Goal: Book appointment/travel/reservation

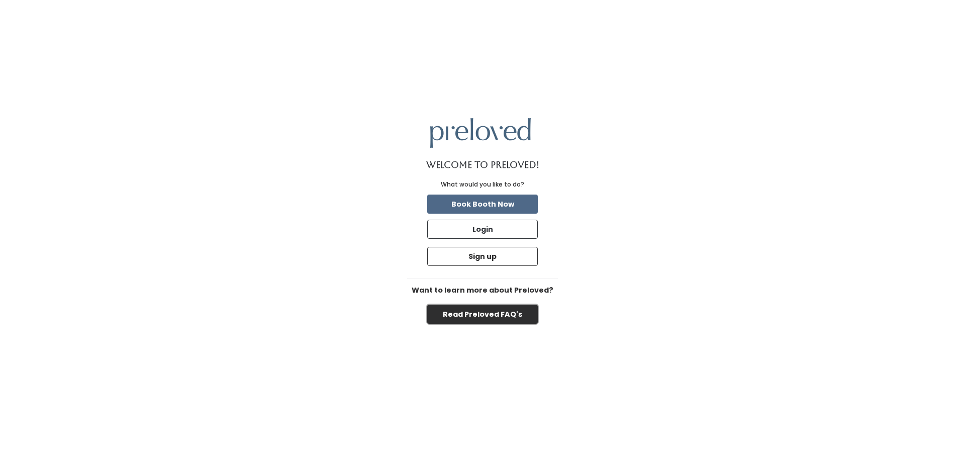
click at [504, 316] on button "Read Preloved FAQ's" at bounding box center [482, 313] width 111 height 19
click at [491, 205] on button "Book Booth Now" at bounding box center [482, 203] width 111 height 19
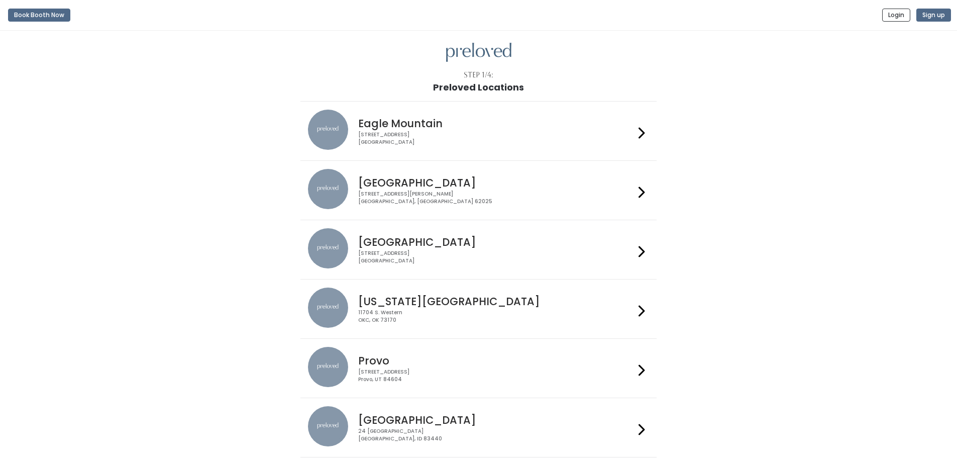
click at [479, 192] on div "1500 Troy Road, Unit A‑B Edwardsville, IL 62025" at bounding box center [496, 197] width 276 height 15
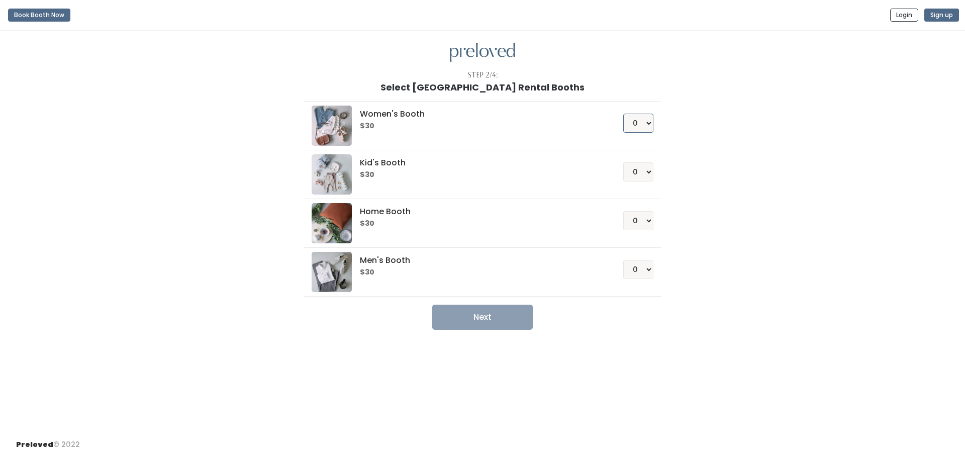
click at [641, 121] on select "0 1 2 3 4" at bounding box center [638, 123] width 30 height 19
select select "1"
click at [623, 114] on select "0 1 2 3 4" at bounding box center [638, 123] width 30 height 19
click at [491, 319] on button "Next" at bounding box center [482, 316] width 100 height 25
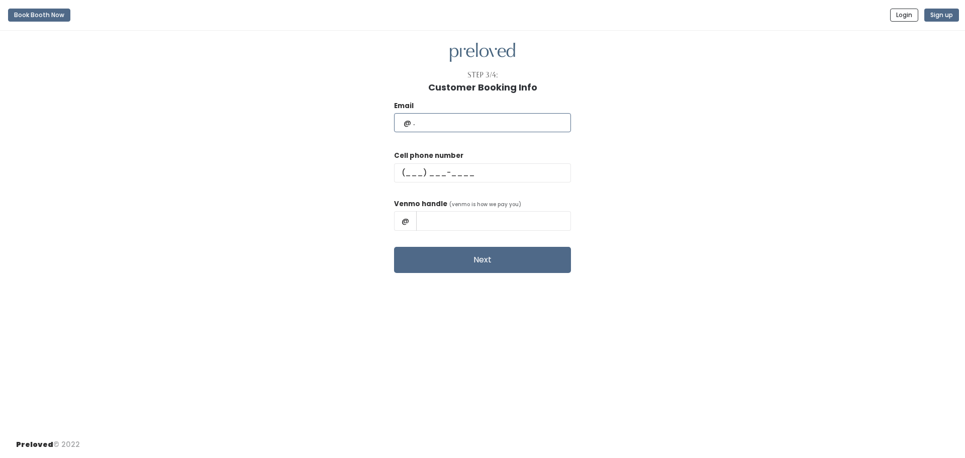
click at [470, 123] on input "text" at bounding box center [482, 122] width 177 height 19
type input "alliew12712@gmail.com"
click at [437, 173] on input "text" at bounding box center [482, 172] width 177 height 19
type input "(618) 419-3408"
click at [455, 224] on input "text" at bounding box center [493, 220] width 155 height 19
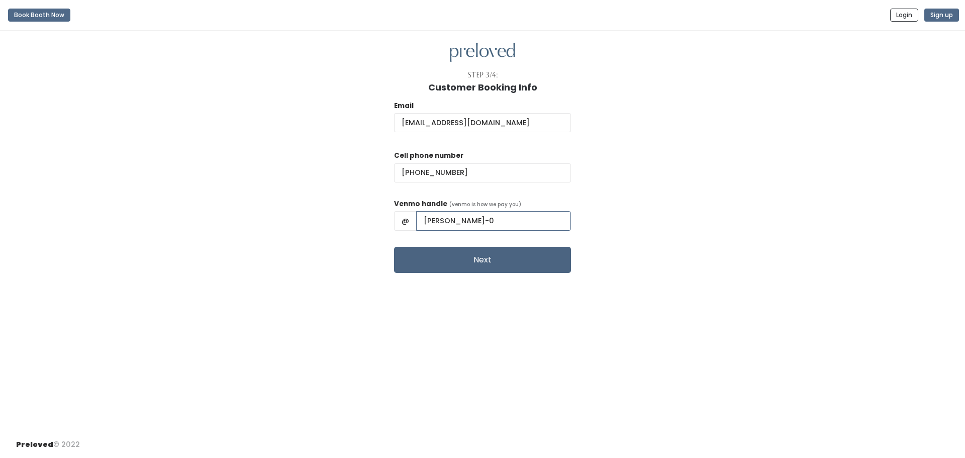
type input "Allison-wahl-0"
click at [507, 261] on button "Next" at bounding box center [482, 260] width 177 height 26
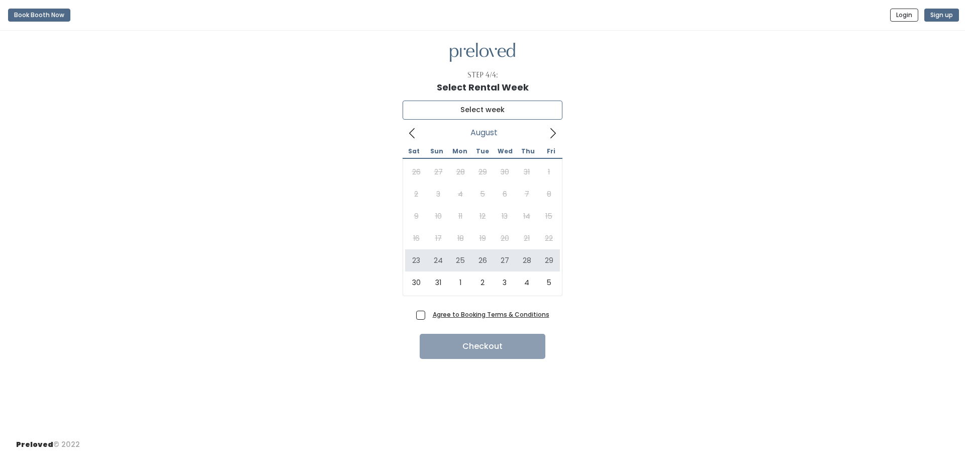
click at [497, 106] on input "text" at bounding box center [482, 109] width 160 height 19
click at [550, 135] on icon at bounding box center [552, 133] width 11 height 11
click at [414, 133] on icon at bounding box center [412, 133] width 11 height 11
click at [546, 131] on span at bounding box center [552, 133] width 19 height 16
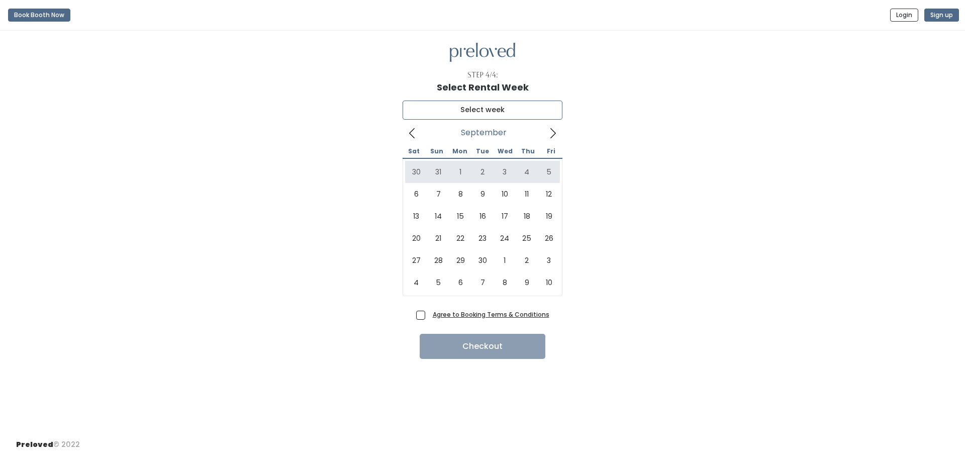
type input "[DATE] to [DATE]"
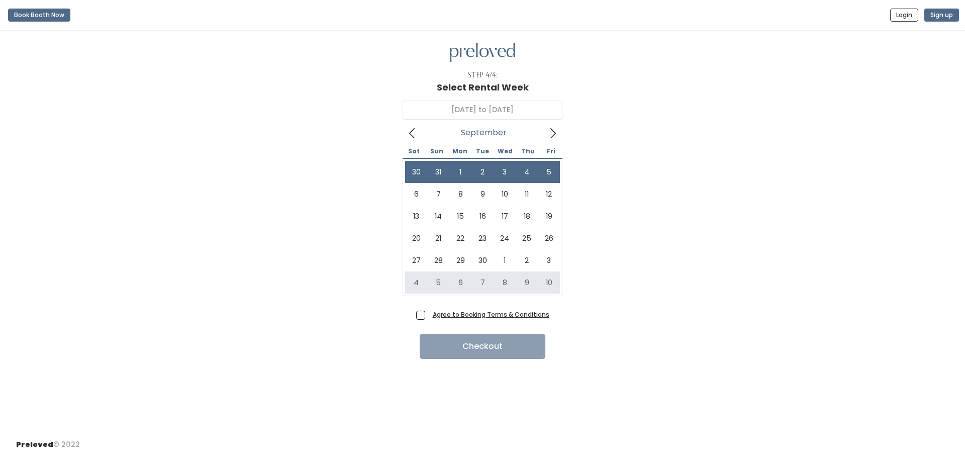
click at [429, 315] on span "Agree to Booking Terms & Conditions" at bounding box center [489, 314] width 121 height 10
click at [429, 315] on input "Agree to Booking Terms & Conditions" at bounding box center [432, 312] width 7 height 7
checkbox input "true"
click at [455, 346] on button "Checkout" at bounding box center [483, 346] width 126 height 25
